Goal: Entertainment & Leisure: Consume media (video, audio)

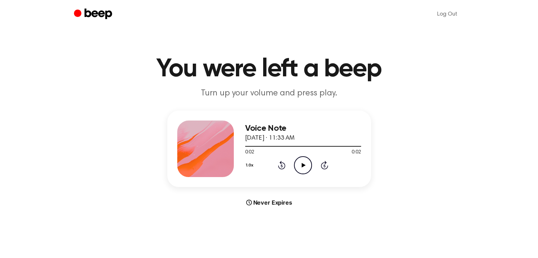
click at [308, 164] on icon "Play Audio" at bounding box center [303, 165] width 18 height 18
click at [301, 157] on icon "Play Audio" at bounding box center [303, 165] width 18 height 18
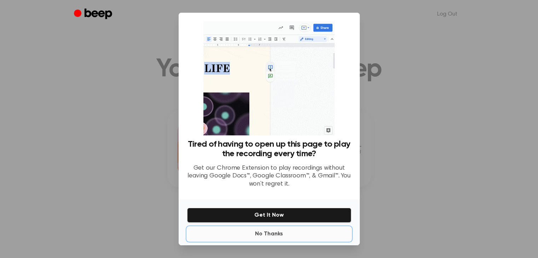
click at [278, 234] on button "No Thanks" at bounding box center [269, 234] width 164 height 14
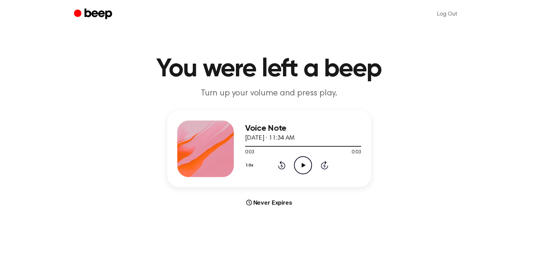
click at [307, 167] on icon "Play Audio" at bounding box center [303, 165] width 18 height 18
click at [300, 167] on icon "Play Audio" at bounding box center [303, 165] width 18 height 18
click at [307, 53] on main "You were left a beep Turn up your volume and press play. Voice Note August 30, …" at bounding box center [269, 211] width 538 height 423
click at [299, 169] on icon "Play Audio" at bounding box center [303, 165] width 18 height 18
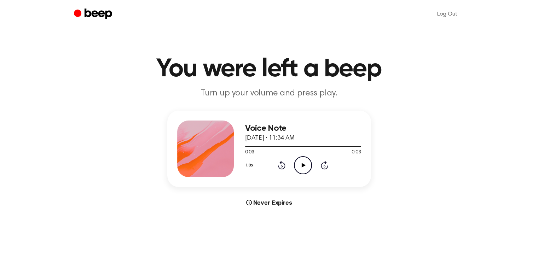
click at [299, 169] on icon "Play Audio" at bounding box center [303, 165] width 18 height 18
click at [299, 169] on icon "Pause Audio" at bounding box center [303, 165] width 18 height 18
click at [299, 169] on icon "Play Audio" at bounding box center [303, 165] width 18 height 18
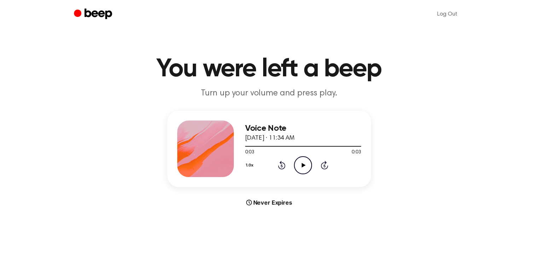
click at [299, 169] on icon "Play Audio" at bounding box center [303, 165] width 18 height 18
click at [303, 166] on icon at bounding box center [304, 165] width 4 height 5
click at [304, 169] on icon "Play Audio" at bounding box center [303, 165] width 18 height 18
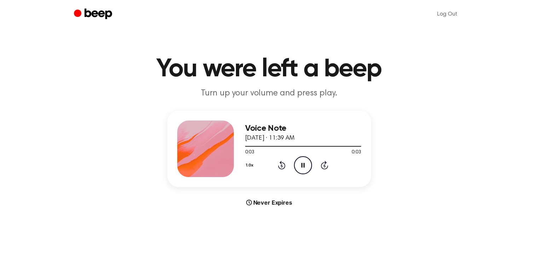
click at [304, 169] on icon "Pause Audio" at bounding box center [303, 165] width 18 height 18
click at [304, 169] on icon "Play Audio" at bounding box center [303, 165] width 18 height 18
click at [308, 166] on icon "Play Audio" at bounding box center [303, 165] width 18 height 18
click at [299, 157] on circle at bounding box center [302, 165] width 17 height 17
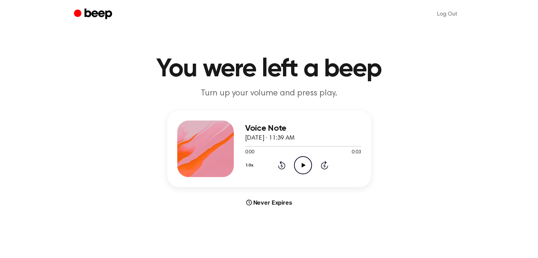
click at [301, 167] on icon "Play Audio" at bounding box center [303, 165] width 18 height 18
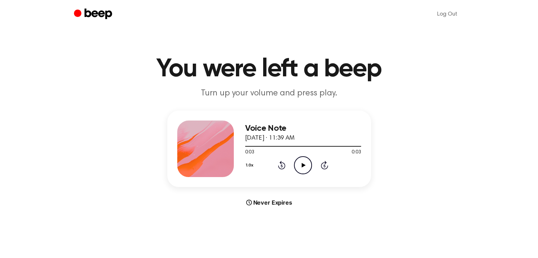
click at [301, 167] on icon "Play Audio" at bounding box center [303, 165] width 18 height 18
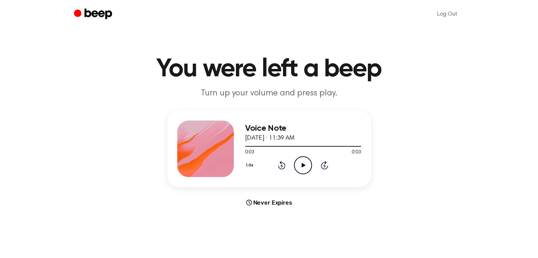
click at [301, 167] on icon "Play Audio" at bounding box center [303, 165] width 18 height 18
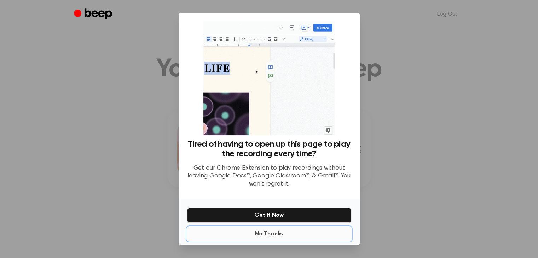
click at [284, 232] on button "No Thanks" at bounding box center [269, 234] width 164 height 14
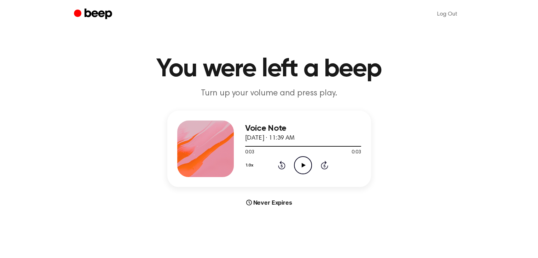
click at [301, 169] on icon "Play Audio" at bounding box center [303, 165] width 18 height 18
click at [304, 156] on icon "Play Audio" at bounding box center [303, 165] width 18 height 18
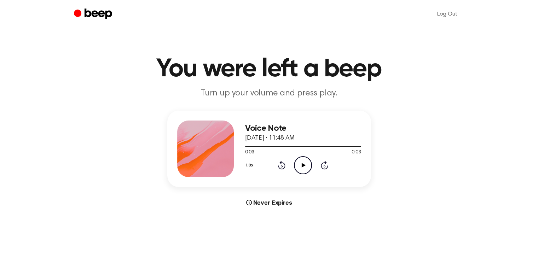
click at [304, 156] on icon "Play Audio" at bounding box center [303, 165] width 18 height 18
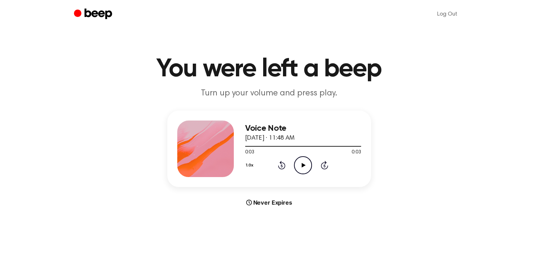
click at [304, 156] on icon "Play Audio" at bounding box center [303, 165] width 18 height 18
click at [303, 160] on icon "Play Audio" at bounding box center [303, 165] width 18 height 18
click at [297, 169] on icon "Play Audio" at bounding box center [303, 165] width 18 height 18
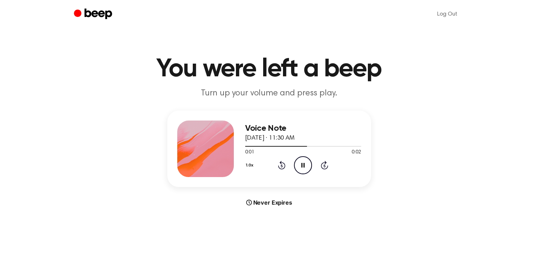
click at [297, 169] on icon "Pause Audio" at bounding box center [303, 165] width 18 height 18
click at [297, 169] on icon "Play Audio" at bounding box center [303, 165] width 18 height 18
click at [297, 169] on icon "Pause Audio" at bounding box center [303, 165] width 18 height 18
click at [297, 169] on icon "Play Audio" at bounding box center [303, 165] width 18 height 18
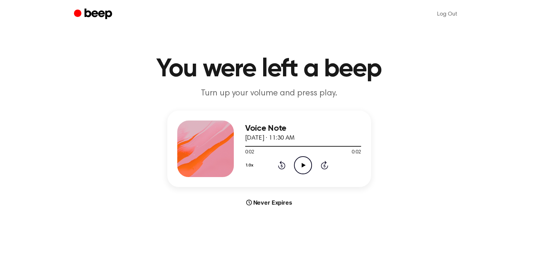
click at [297, 169] on icon "Play Audio" at bounding box center [303, 165] width 18 height 18
click at [300, 167] on icon "Play Audio" at bounding box center [303, 165] width 18 height 18
click at [301, 165] on icon "Play Audio" at bounding box center [303, 165] width 18 height 18
click at [307, 162] on icon "Play Audio" at bounding box center [303, 165] width 18 height 18
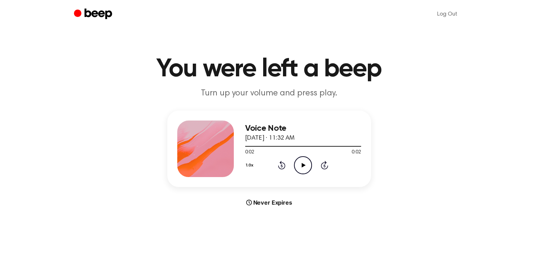
click at [307, 162] on icon "Play Audio" at bounding box center [303, 165] width 18 height 18
click at [307, 162] on icon "Pause Audio" at bounding box center [303, 165] width 18 height 18
click at [307, 162] on icon "Play Audio" at bounding box center [303, 165] width 18 height 18
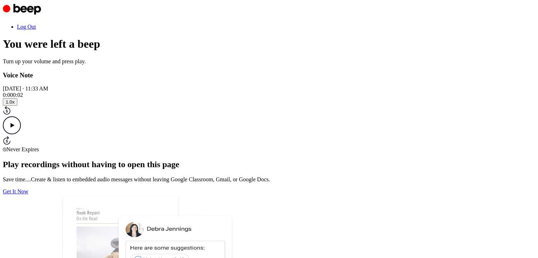
click at [21, 134] on icon "Play Audio" at bounding box center [12, 125] width 18 height 18
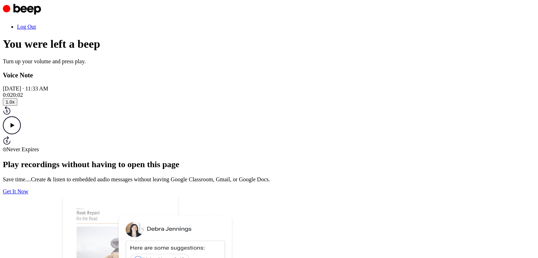
click at [21, 134] on icon "Play Audio" at bounding box center [12, 125] width 18 height 18
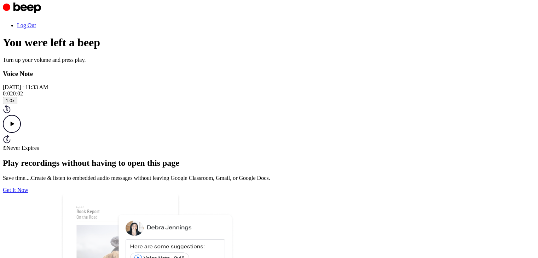
scroll to position [2, 0]
click at [21, 132] on icon "Play Audio" at bounding box center [12, 123] width 18 height 18
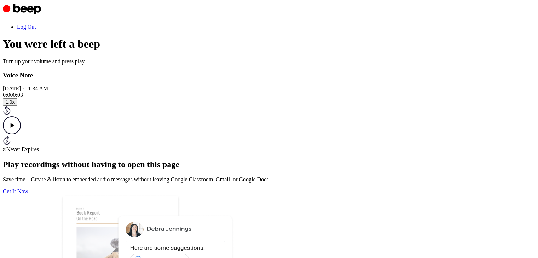
click at [298, 98] on div "0:00 0:03" at bounding box center [269, 95] width 532 height 6
click at [21, 134] on icon "Play Audio" at bounding box center [12, 125] width 18 height 18
click at [21, 134] on icon "Pause Audio" at bounding box center [12, 125] width 18 height 18
click at [21, 134] on icon "Play Audio" at bounding box center [12, 125] width 18 height 18
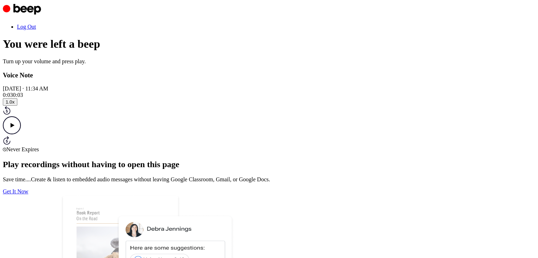
click at [21, 134] on icon "Play Audio" at bounding box center [12, 125] width 18 height 18
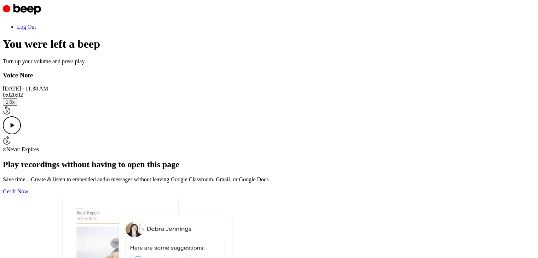
click at [21, 134] on icon "Play Audio" at bounding box center [12, 125] width 18 height 18
click at [21, 134] on circle at bounding box center [11, 125] width 17 height 17
